Goal: Task Accomplishment & Management: Complete application form

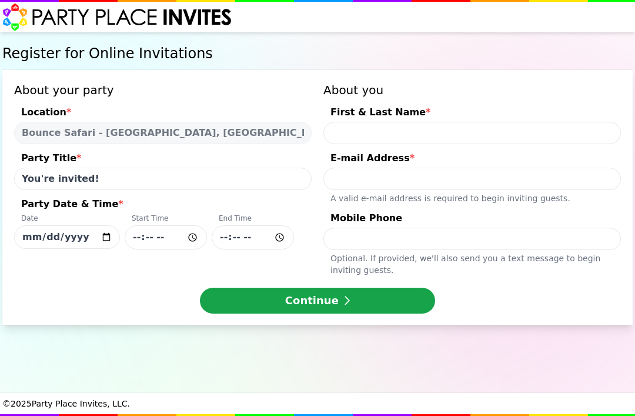
select select "540260"
click at [78, 232] on input "[DATE]" at bounding box center [67, 237] width 106 height 24
type input "[DATE]"
click at [171, 244] on input "Party Date & Time * Date [DATE] Start Time End Time" at bounding box center [166, 237] width 82 height 24
type input "17:00"
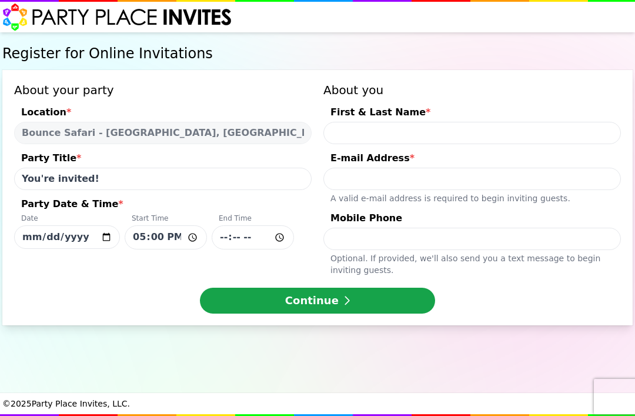
click at [261, 243] on input "Party Date & Time * Date [DATE] Start Time 17:00 End Time" at bounding box center [253, 237] width 82 height 24
type input "18:30"
click at [465, 132] on input "First & Last Name *" at bounding box center [472, 133] width 298 height 22
type input "[PERSON_NAME]"
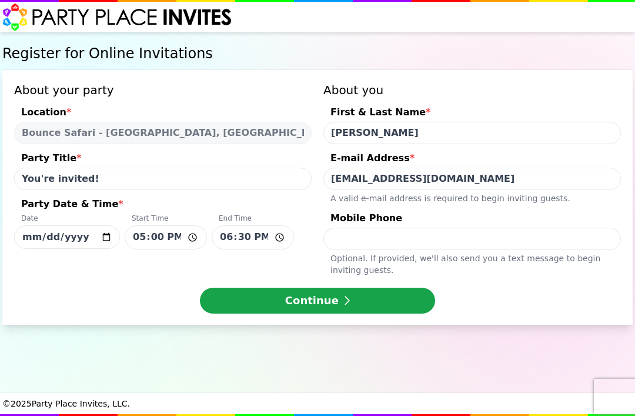
type input "[EMAIL_ADDRESS][DOMAIN_NAME]"
type input "8457299340"
click at [382, 307] on button "Continue" at bounding box center [317, 301] width 235 height 26
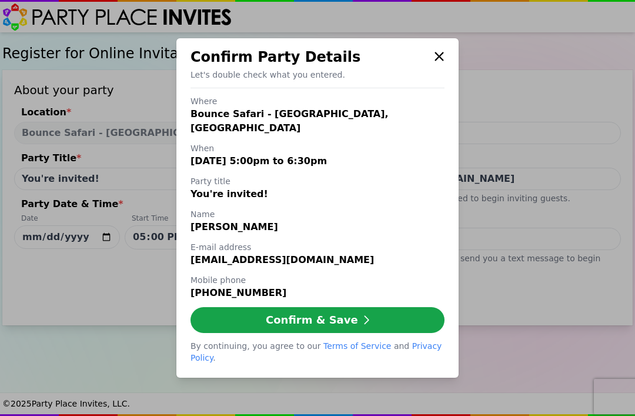
click at [354, 314] on button "Confirm & Save" at bounding box center [318, 320] width 254 height 26
